Goal: Information Seeking & Learning: Learn about a topic

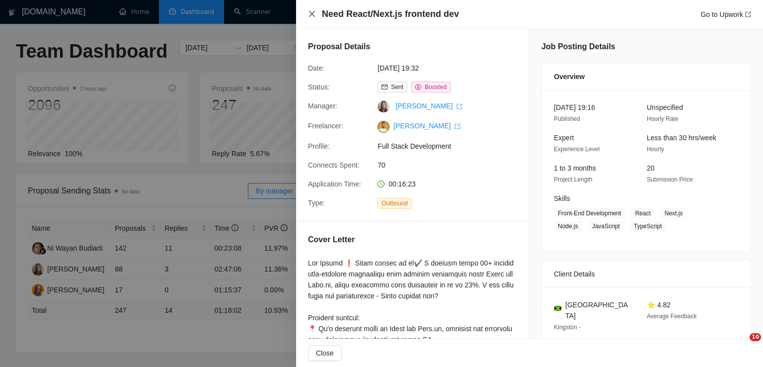
click at [310, 11] on icon "close" at bounding box center [312, 14] width 8 height 8
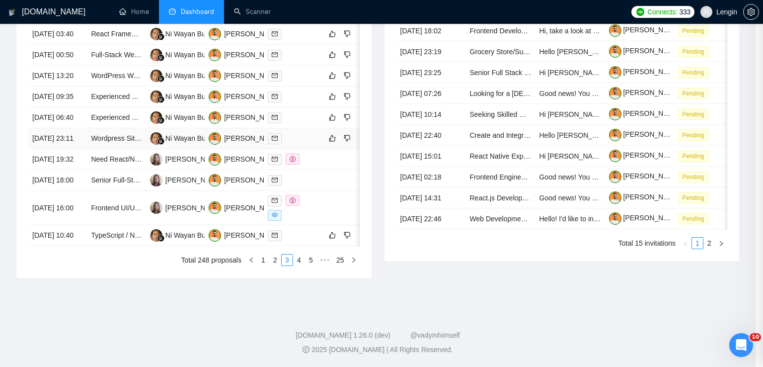
scroll to position [35, 0]
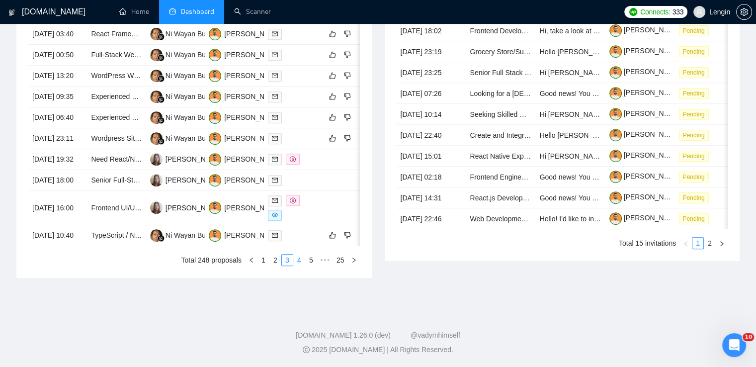
click at [300, 265] on link "4" at bounding box center [299, 259] width 11 height 11
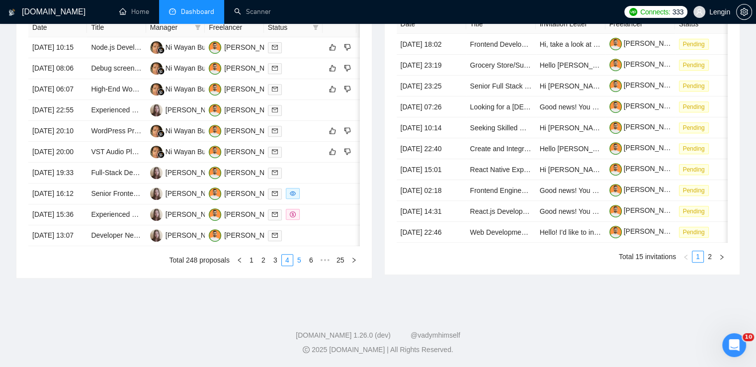
click at [302, 265] on link "5" at bounding box center [299, 259] width 11 height 11
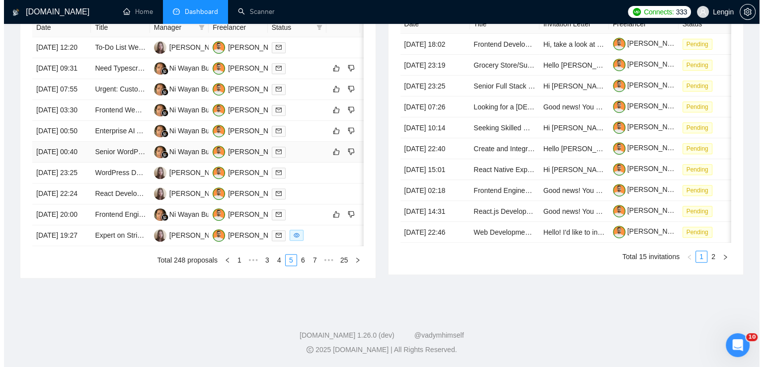
scroll to position [453, 0]
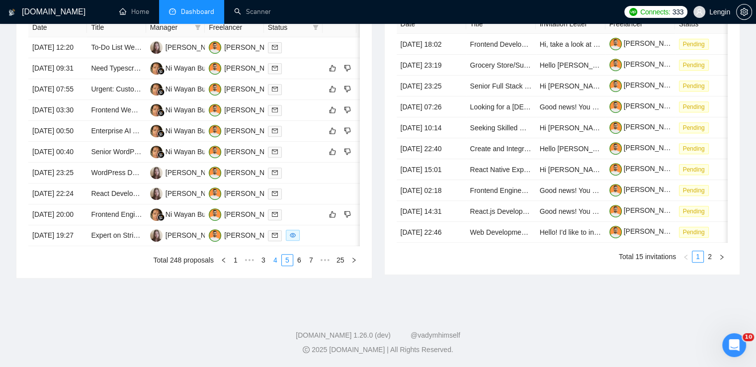
click at [281, 265] on link "4" at bounding box center [275, 259] width 11 height 11
click at [111, 183] on td "Full-Stack Developer Needed for Healthcare SaaS Development" at bounding box center [116, 173] width 59 height 21
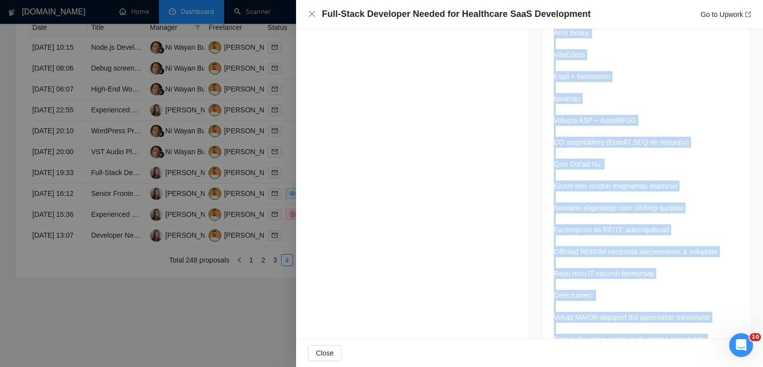
scroll to position [774, 0]
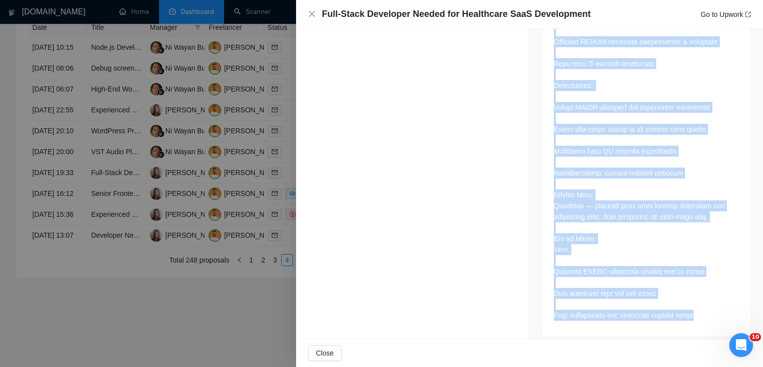
drag, startPoint x: 550, startPoint y: 112, endPoint x: 695, endPoint y: 319, distance: 252.6
click at [695, 319] on div at bounding box center [646, 10] width 209 height 651
copy div "Lorem: IPSUM-Dolorsita Cons-Adipi Elitseddo Eiusmo (TempOrinci / Utlab / ET) Do…"
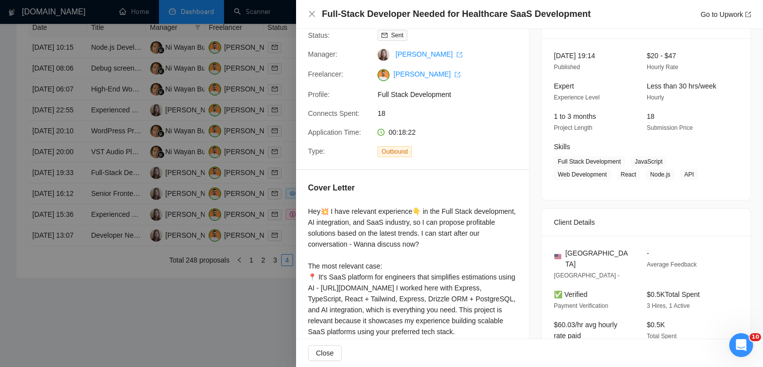
scroll to position [52, 0]
drag, startPoint x: 689, startPoint y: 172, endPoint x: 628, endPoint y: 161, distance: 61.7
click at [628, 161] on span "Full Stack Development JavaScript Web Development React Node.js API" at bounding box center [639, 168] width 170 height 24
copy span "JavaScript Web Development React Node.js API"
drag, startPoint x: 618, startPoint y: 158, endPoint x: 555, endPoint y: 159, distance: 63.1
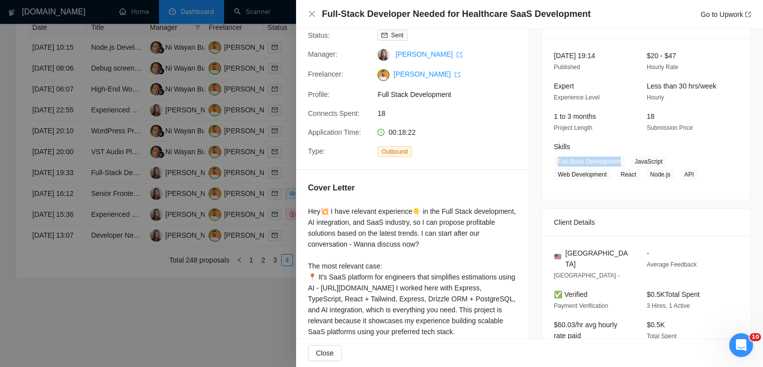
click at [555, 159] on span "Full Stack Development" at bounding box center [589, 161] width 71 height 11
copy span "Full Stack Development"
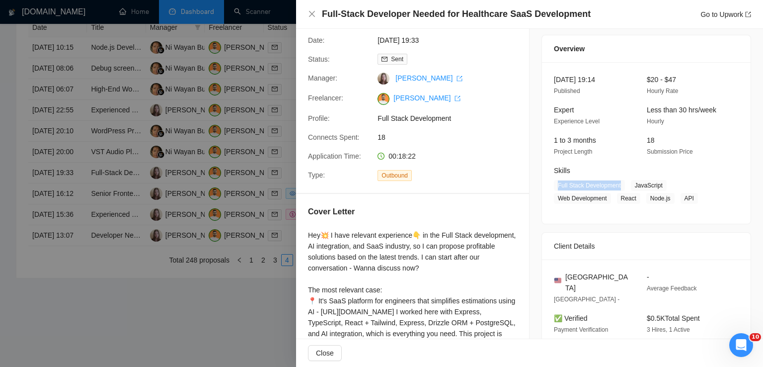
scroll to position [28, 0]
click at [316, 13] on icon "close" at bounding box center [312, 14] width 8 height 8
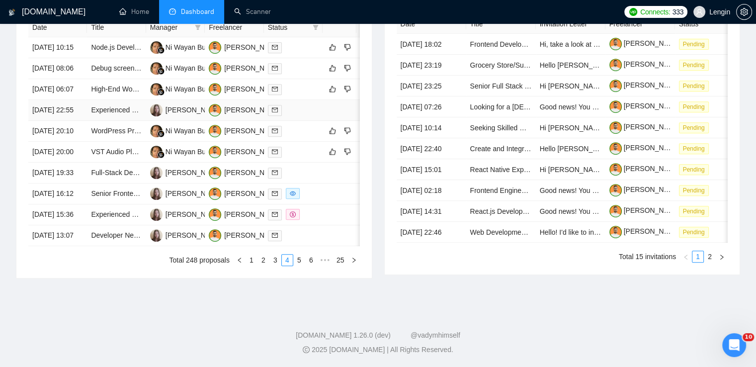
click at [131, 120] on td "Experienced Next.js Developer for Real Estate Web App" at bounding box center [116, 110] width 59 height 21
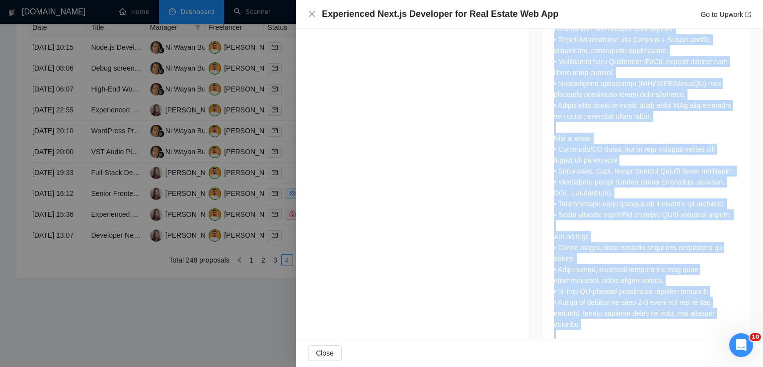
scroll to position [1135, 0]
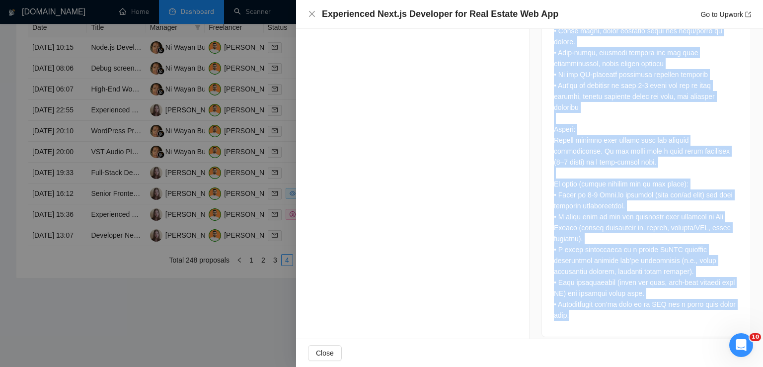
drag, startPoint x: 551, startPoint y: 78, endPoint x: 613, endPoint y: 316, distance: 246.0
copy div "Lo’ip dolorsi ame c adipis‑elitsed Doei.te incididun utl etd magn aliqu, enim‑a…"
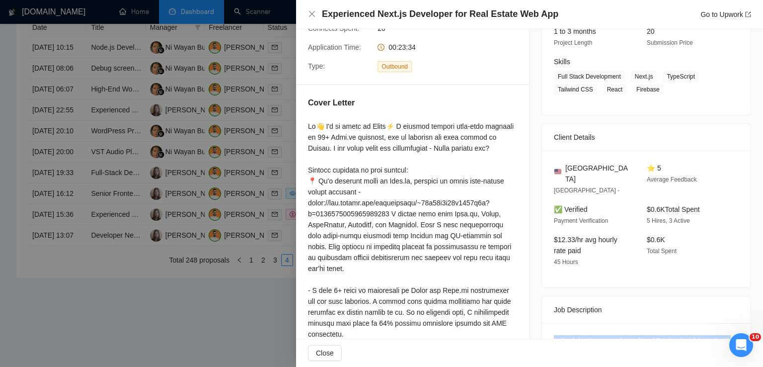
scroll to position [136, 0]
drag, startPoint x: 606, startPoint y: 167, endPoint x: 564, endPoint y: 169, distance: 41.8
click at [564, 169] on div "[GEOGRAPHIC_DATA]" at bounding box center [592, 174] width 77 height 22
copy span "[GEOGRAPHIC_DATA]"
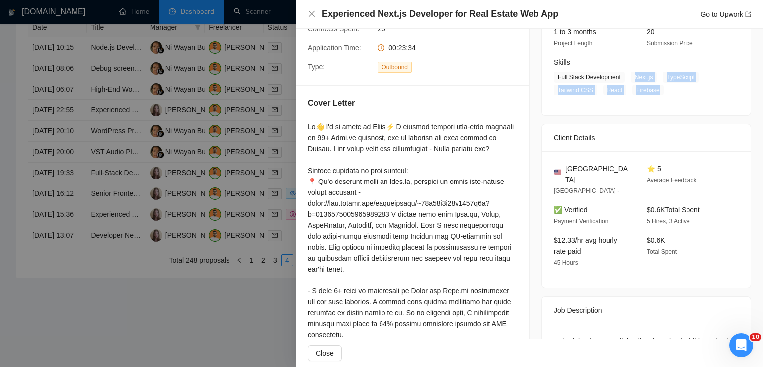
drag, startPoint x: 630, startPoint y: 79, endPoint x: 651, endPoint y: 88, distance: 23.4
click at [651, 88] on span "Full Stack Development Next.js TypeScript Tailwind CSS React Firebase" at bounding box center [639, 84] width 170 height 24
copy span "Next.js TypeScript Tailwind CSS React Firebase"
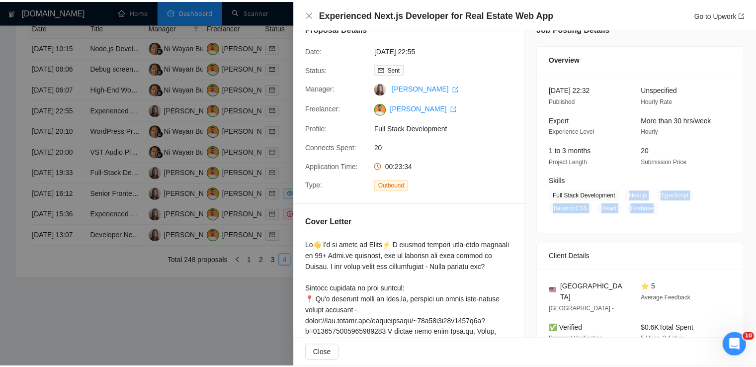
scroll to position [15, 0]
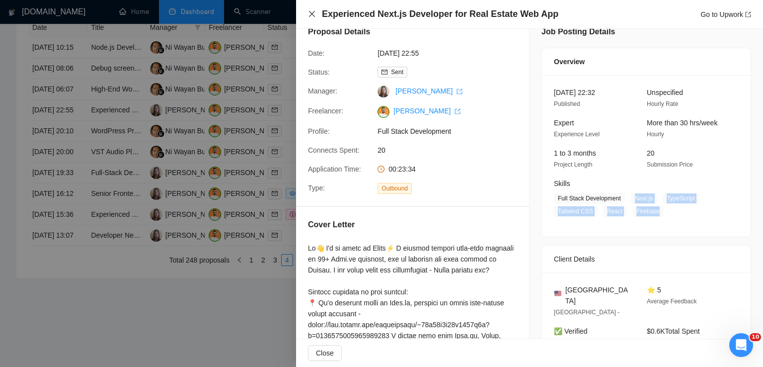
click at [313, 12] on icon "close" at bounding box center [312, 14] width 8 height 8
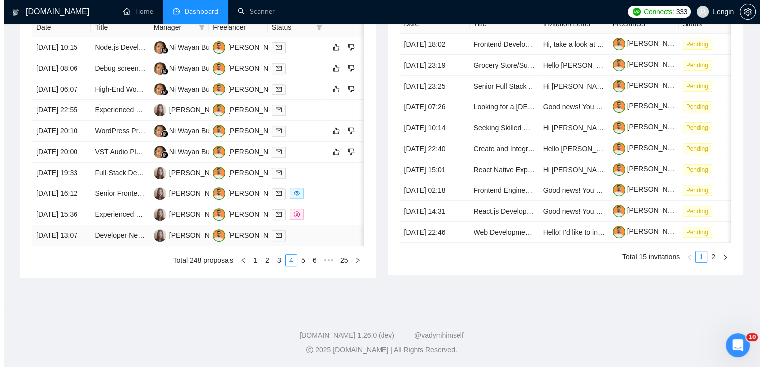
scroll to position [461, 0]
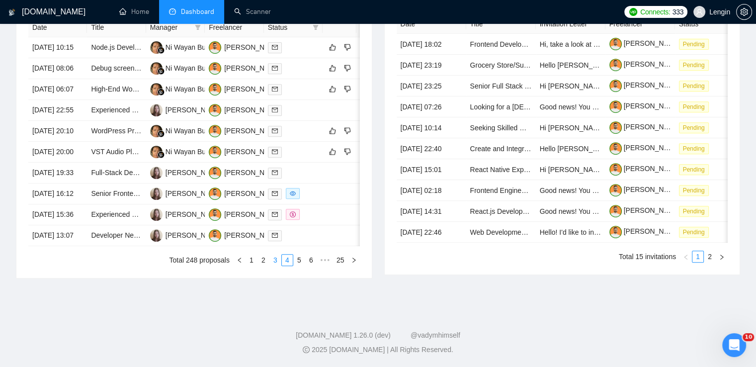
click at [276, 265] on link "3" at bounding box center [275, 259] width 11 height 11
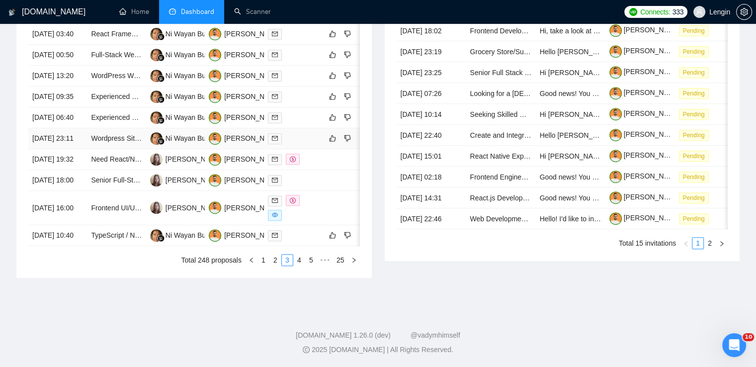
click at [101, 149] on td "Wordpress Site with RentalHive and Mapbox" at bounding box center [116, 138] width 59 height 21
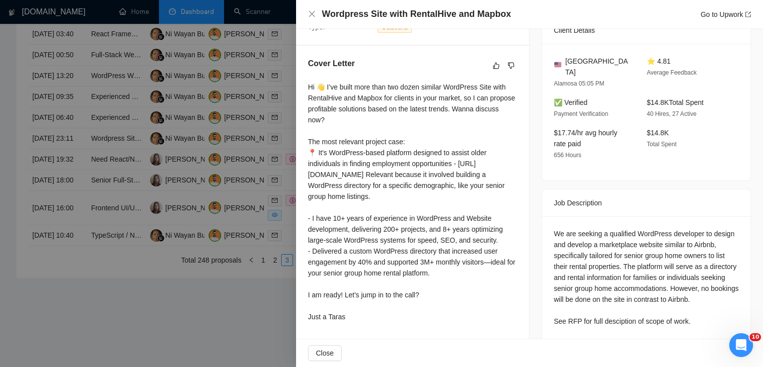
scroll to position [254, 0]
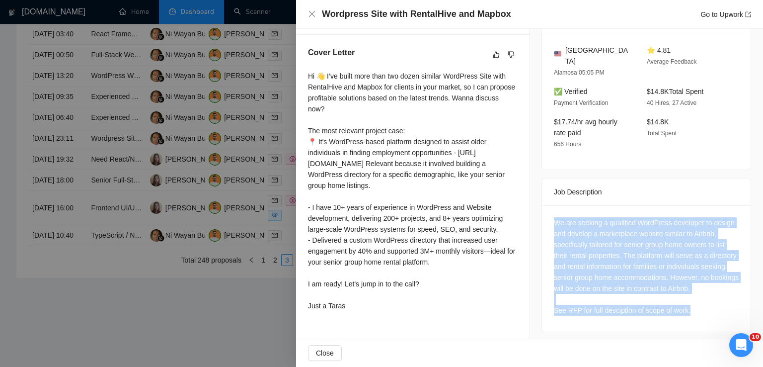
drag, startPoint x: 689, startPoint y: 304, endPoint x: 546, endPoint y: 209, distance: 171.3
click at [546, 209] on div "We are seeking a qualified WordPress developer to design and develop a marketpl…" at bounding box center [646, 268] width 209 height 126
copy div "We are seeking a qualified WordPress developer to design and develop a marketpl…"
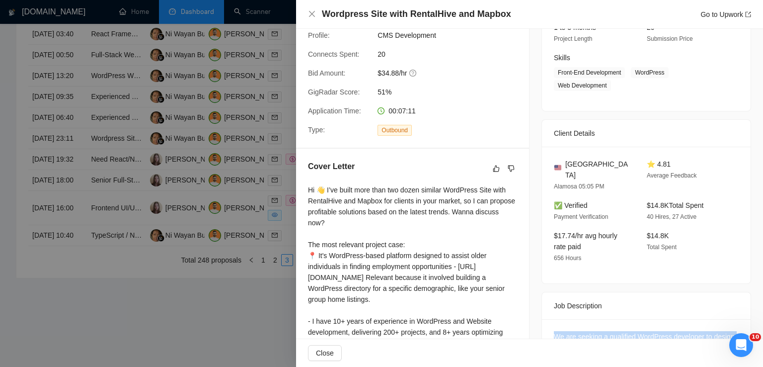
scroll to position [140, 0]
drag, startPoint x: 608, startPoint y: 165, endPoint x: 564, endPoint y: 165, distance: 43.7
click at [564, 165] on div "[GEOGRAPHIC_DATA]" at bounding box center [592, 170] width 77 height 22
copy span "[GEOGRAPHIC_DATA]"
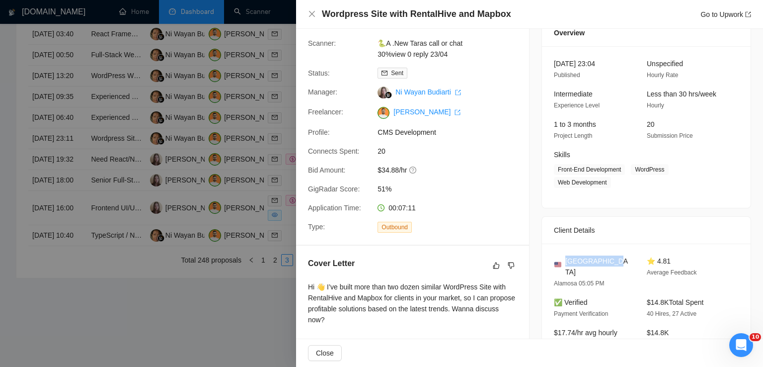
scroll to position [43, 0]
drag, startPoint x: 630, startPoint y: 169, endPoint x: 609, endPoint y: 187, distance: 27.8
click at [609, 187] on span "Front-End Development WordPress Web Development" at bounding box center [639, 177] width 170 height 24
copy span "WordPress Web Development"
drag, startPoint x: 618, startPoint y: 173, endPoint x: 552, endPoint y: 171, distance: 66.1
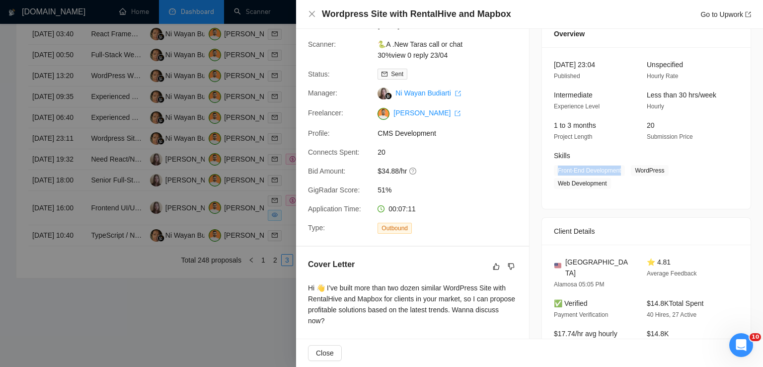
click at [554, 171] on span "Front-End Development" at bounding box center [589, 170] width 71 height 11
copy span "Front-End Development"
